Goal: Register for event/course

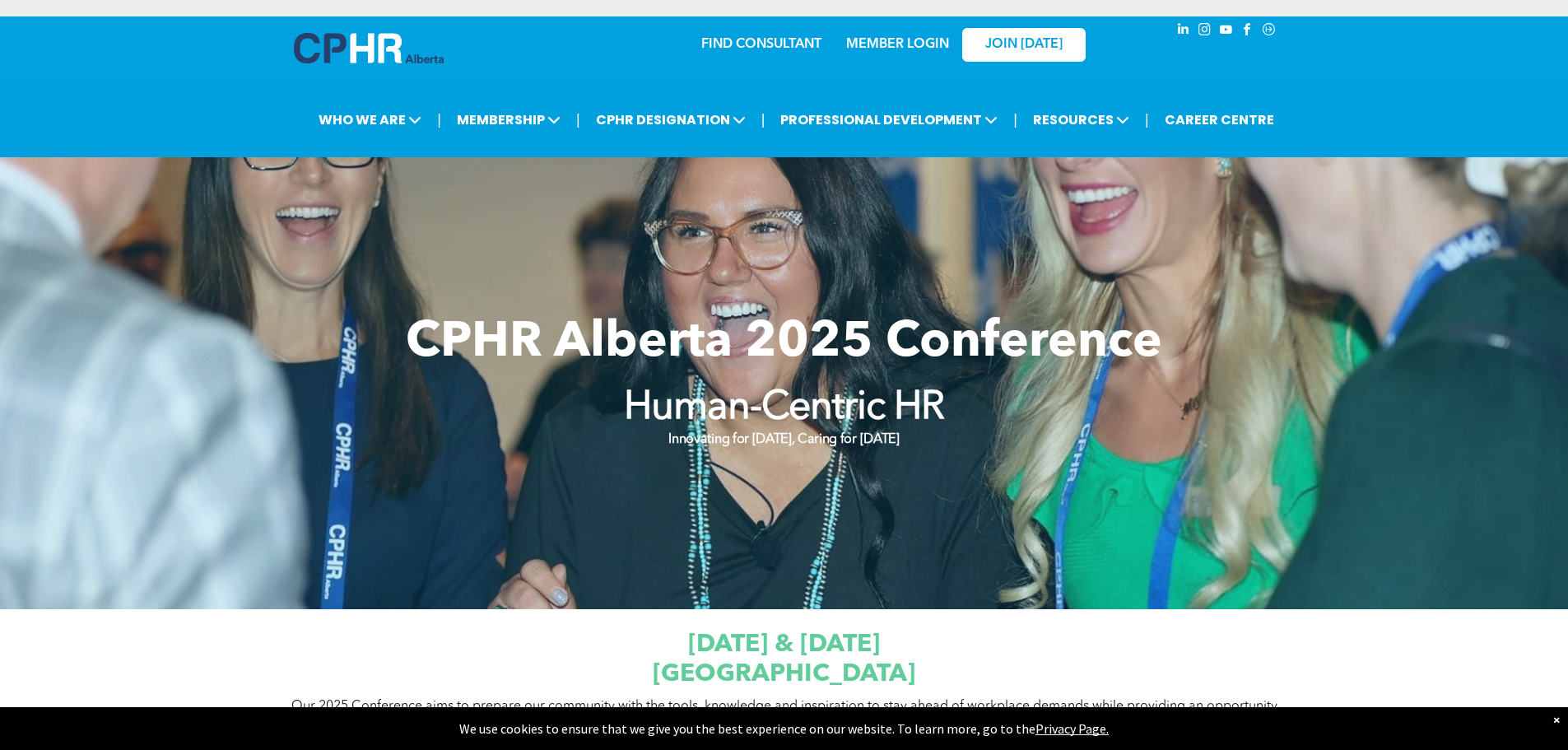
scroll to position [82, 0]
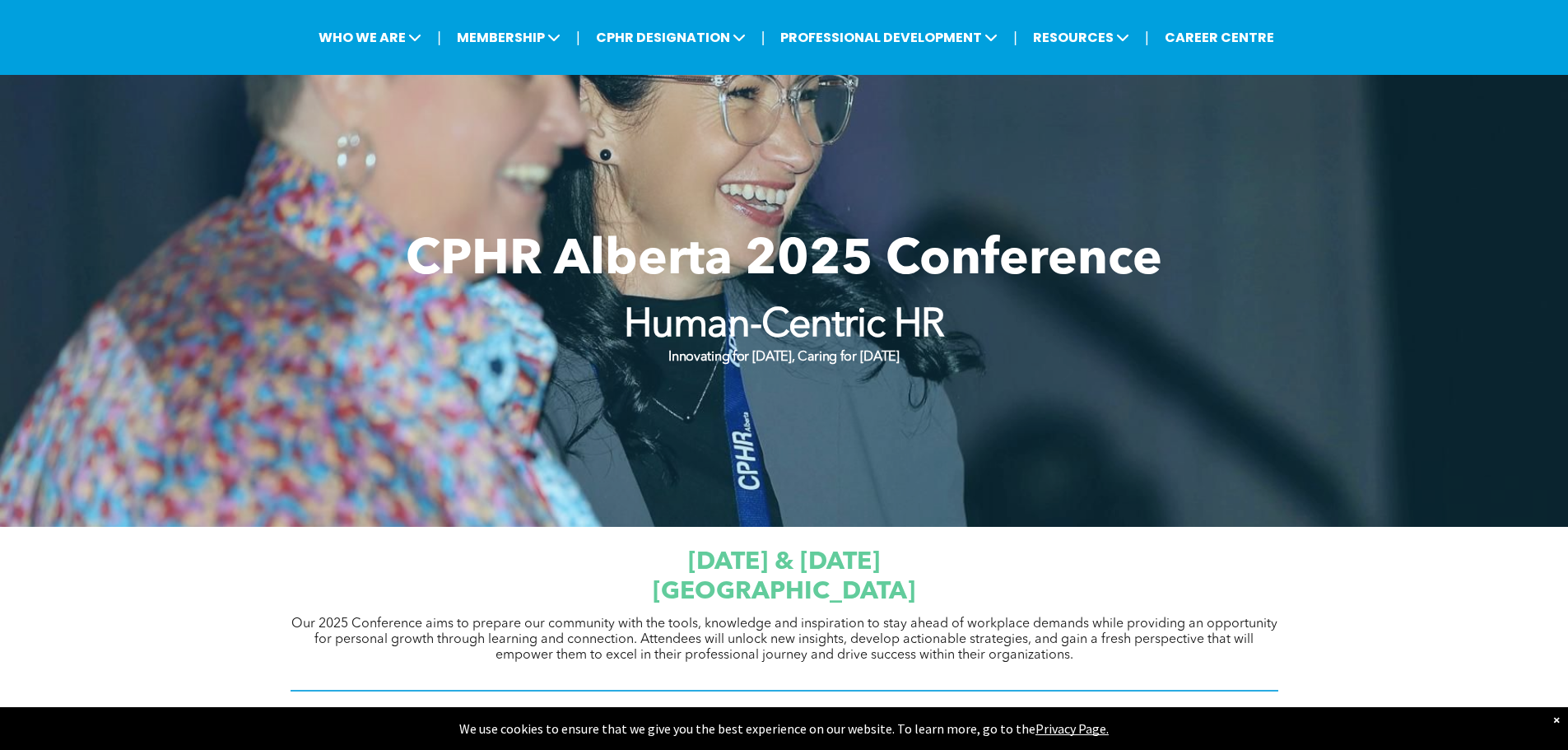
click at [1448, 626] on div "[DATE] & [DATE] [GEOGRAPHIC_DATA] Our 2025 Conference aims to prepare our commu…" at bounding box center [784, 620] width 1568 height 187
click at [806, 617] on span "Our 2025 Conference aims to prepare our community with the tools, knowledge and…" at bounding box center [784, 639] width 986 height 44
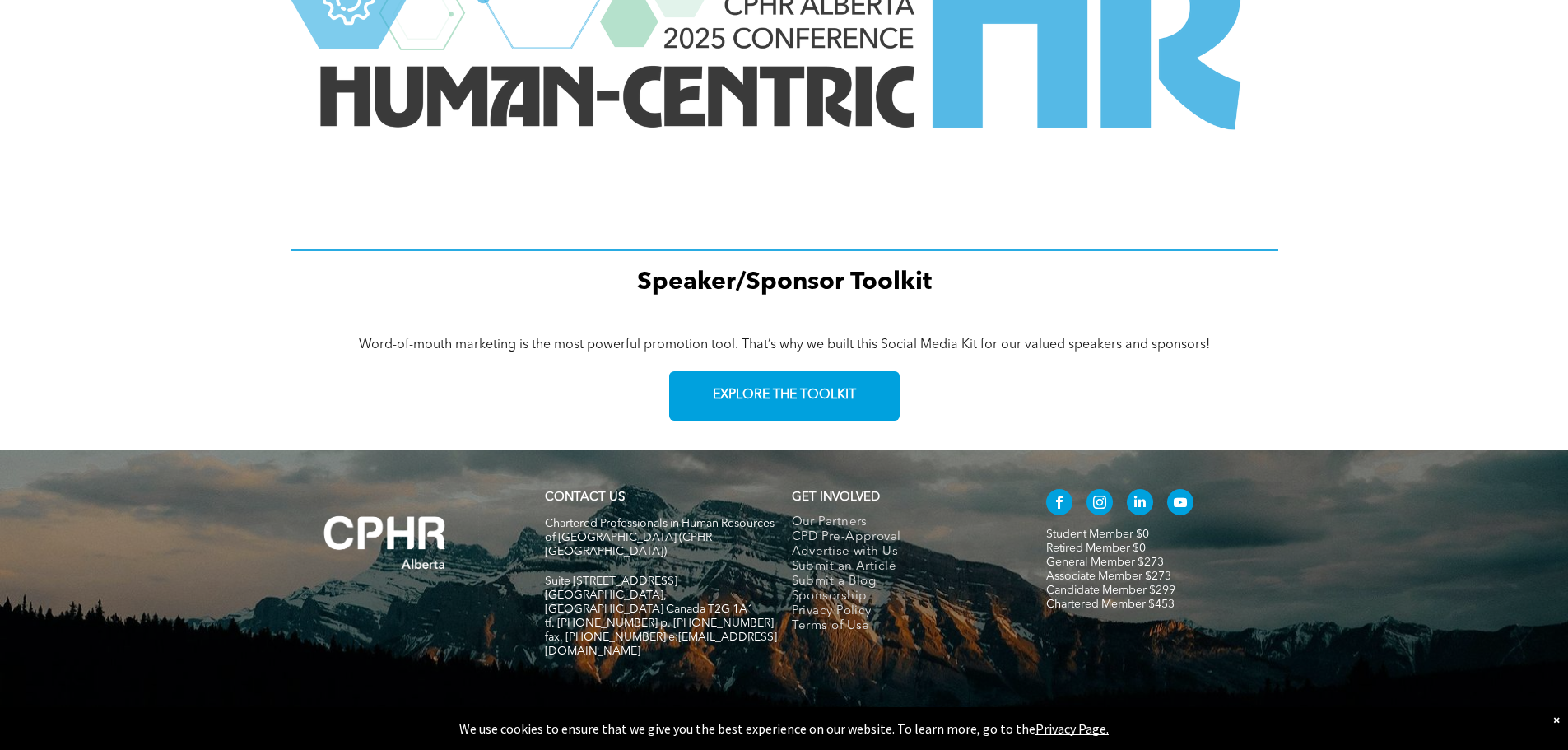
scroll to position [0, 0]
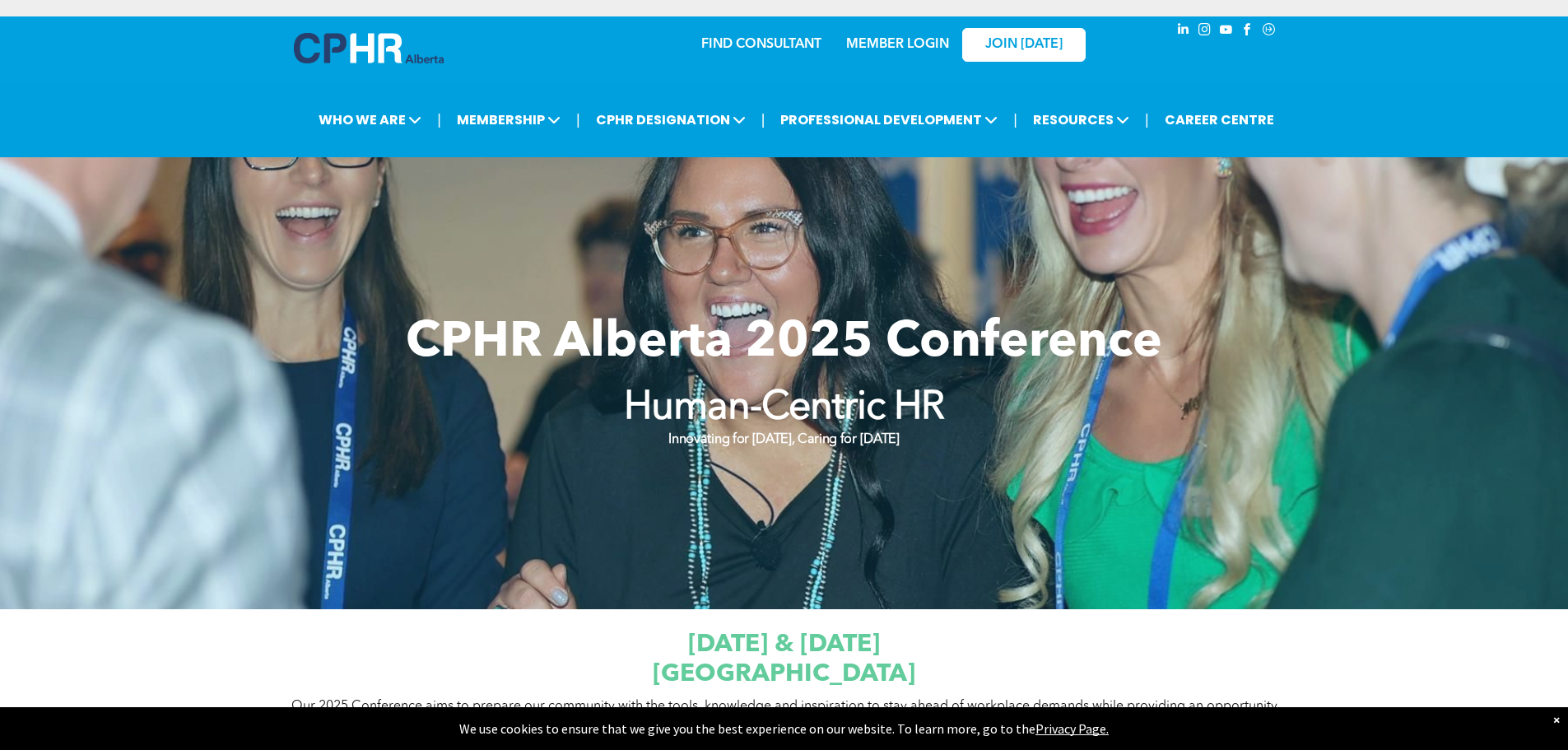
click at [885, 569] on div at bounding box center [784, 383] width 1568 height 452
click at [795, 609] on div "[DATE] & [DATE] [GEOGRAPHIC_DATA] Our 2025 Conference aims to prepare our commu…" at bounding box center [784, 702] width 1568 height 187
click at [797, 679] on div "[DATE] & [DATE] [GEOGRAPHIC_DATA] Our 2025 Conference aims to prepare our commu…" at bounding box center [784, 702] width 987 height 162
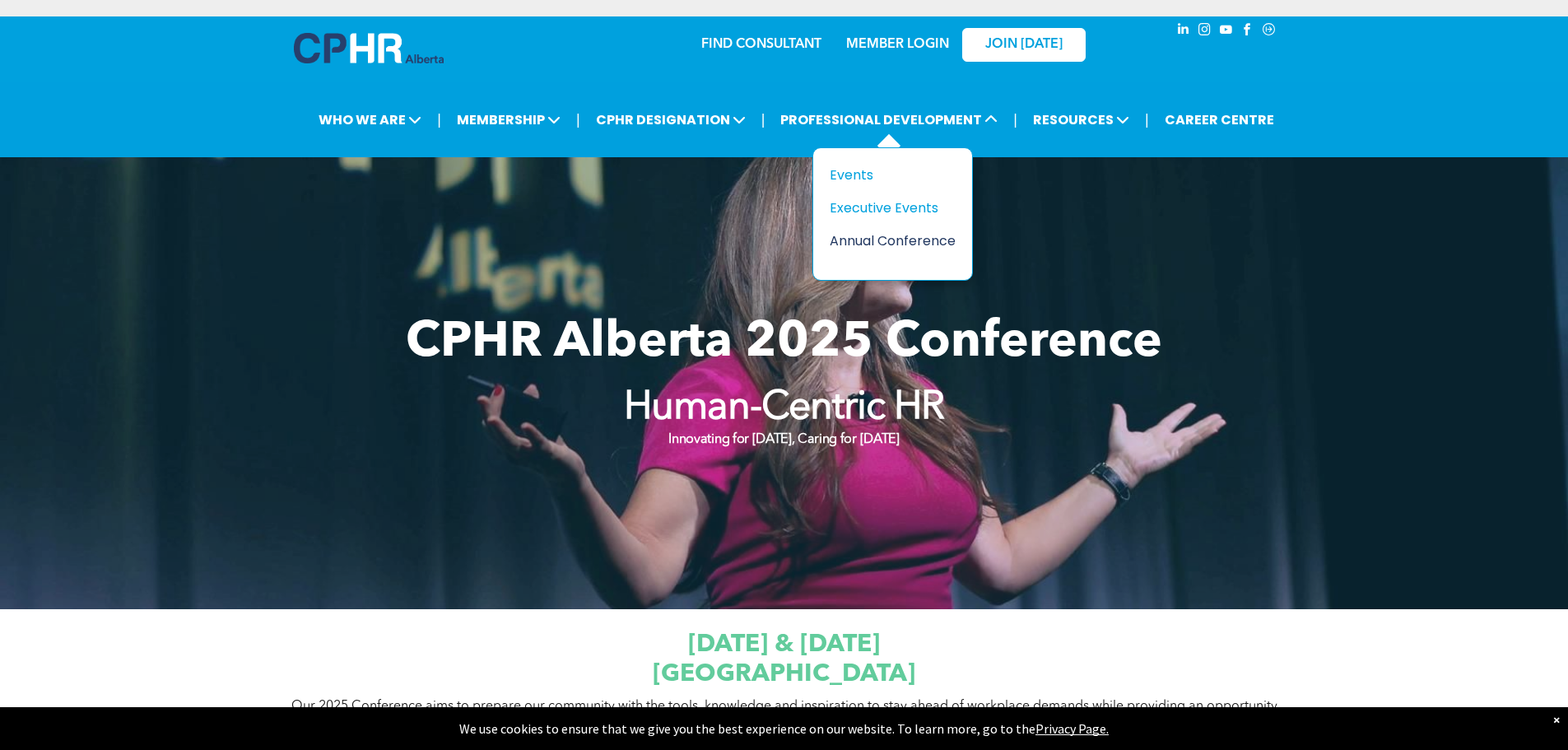
click at [892, 231] on div "Annual Conference" at bounding box center [886, 241] width 114 height 21
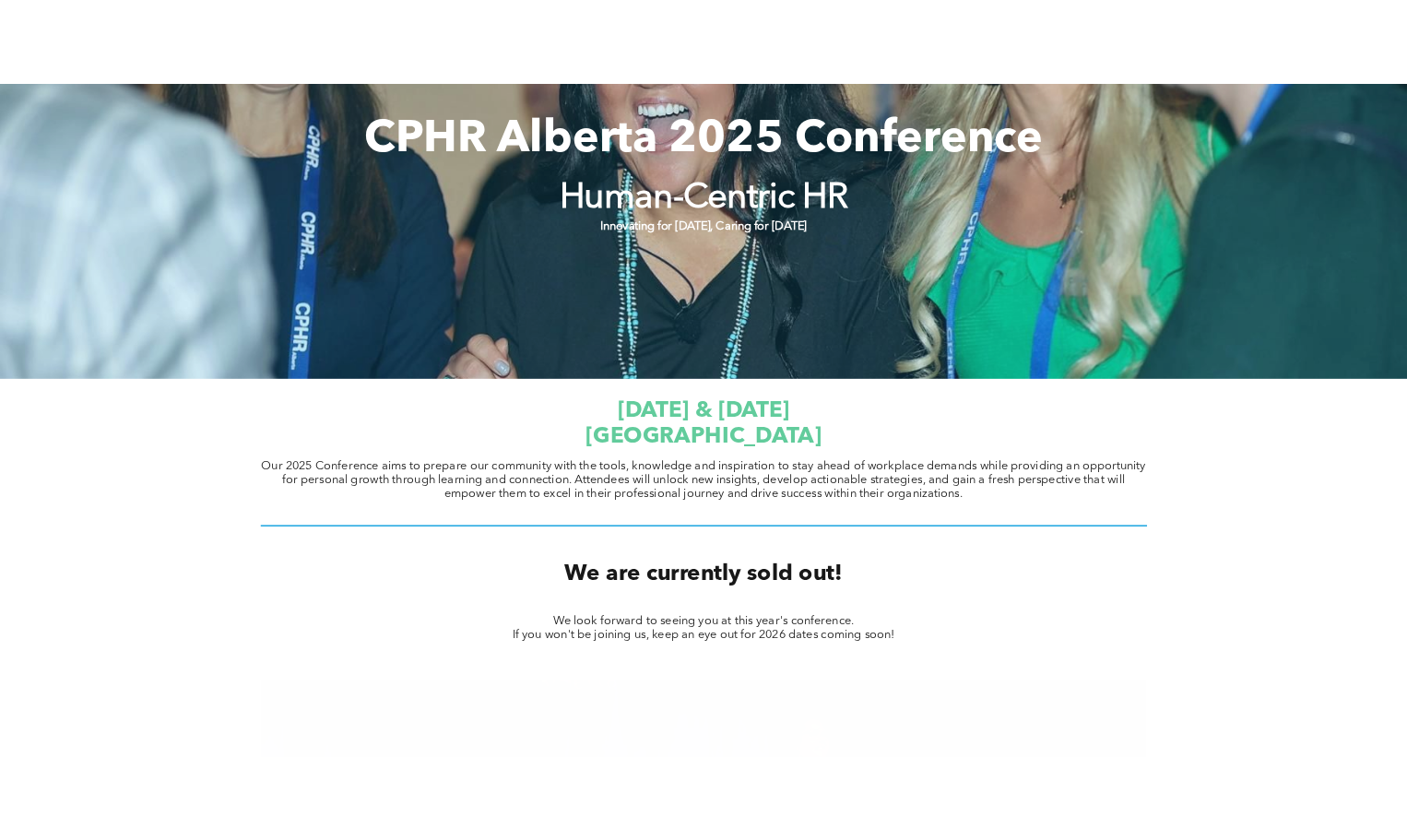
scroll to position [461, 0]
